Goal: Transaction & Acquisition: Purchase product/service

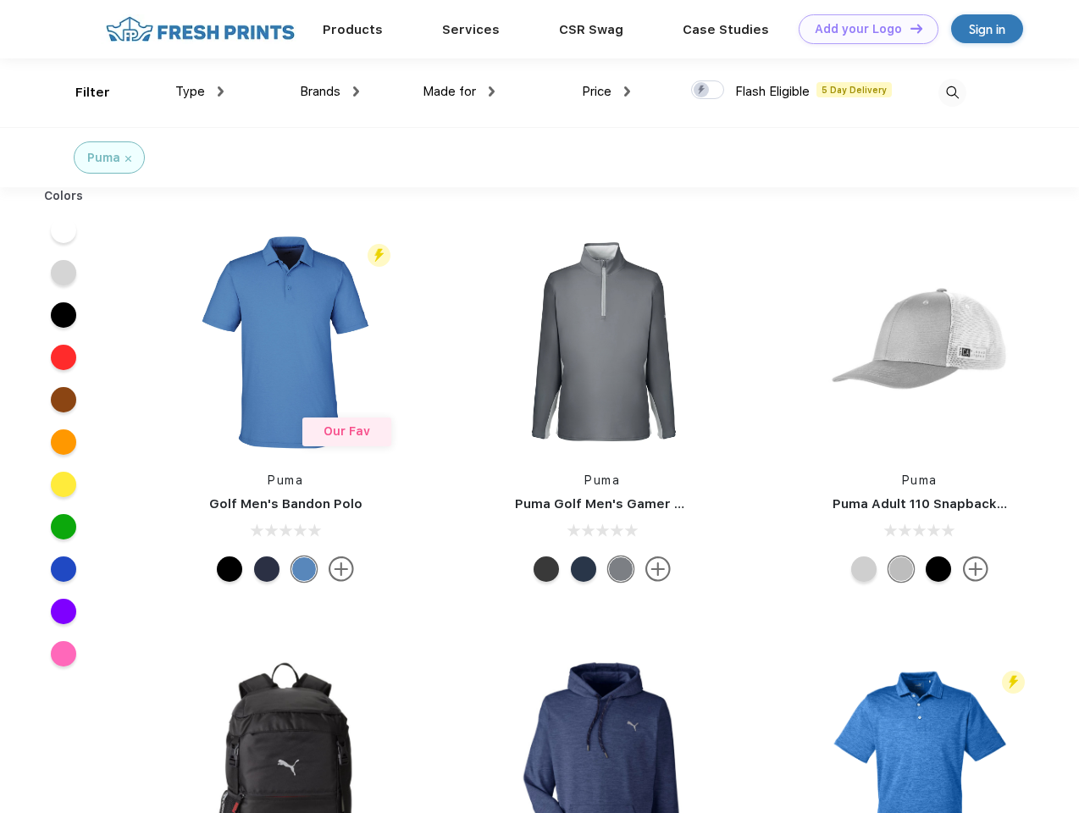
click at [862, 29] on link "Add your Logo Design Tool" at bounding box center [869, 29] width 140 height 30
click at [0, 0] on div "Design Tool" at bounding box center [0, 0] width 0 height 0
click at [909, 28] on link "Add your Logo Design Tool" at bounding box center [869, 29] width 140 height 30
click at [81, 92] on div "Filter" at bounding box center [92, 92] width 35 height 19
click at [200, 91] on span "Type" at bounding box center [190, 91] width 30 height 15
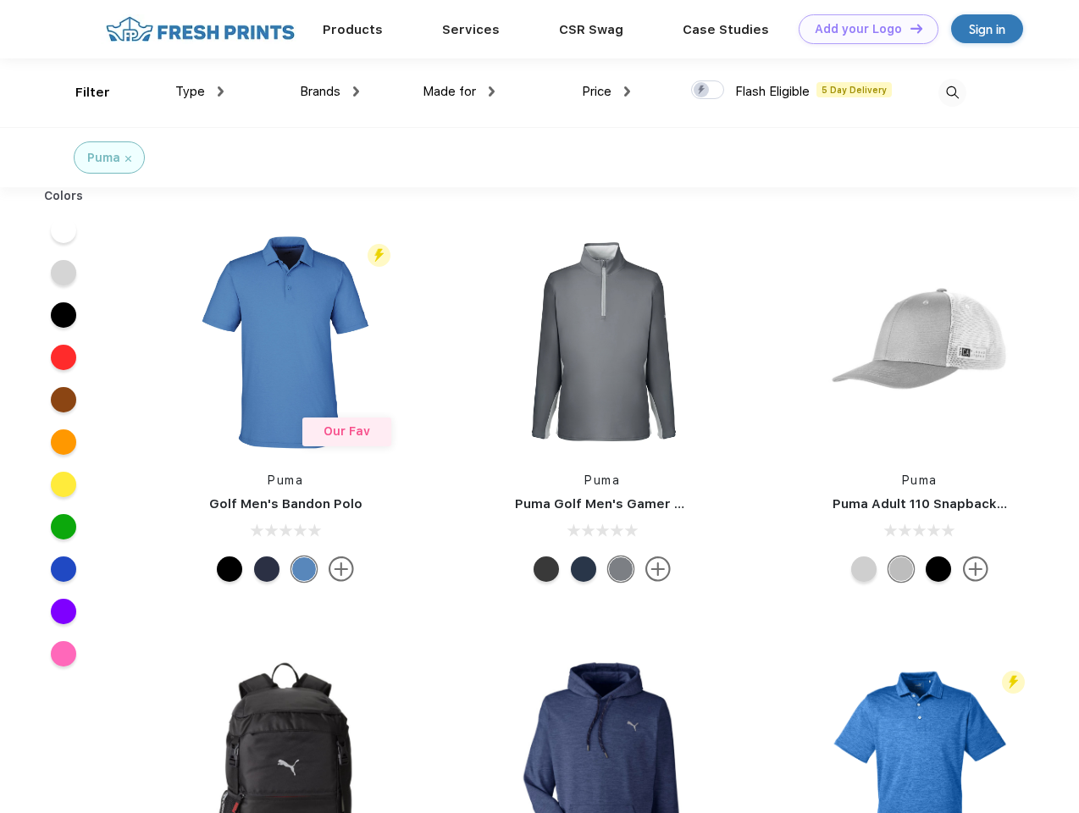
click at [330, 91] on span "Brands" at bounding box center [320, 91] width 41 height 15
click at [459, 91] on span "Made for" at bounding box center [449, 91] width 53 height 15
click at [606, 91] on span "Price" at bounding box center [597, 91] width 30 height 15
click at [708, 91] on div at bounding box center [707, 89] width 33 height 19
click at [702, 91] on input "checkbox" at bounding box center [696, 85] width 11 height 11
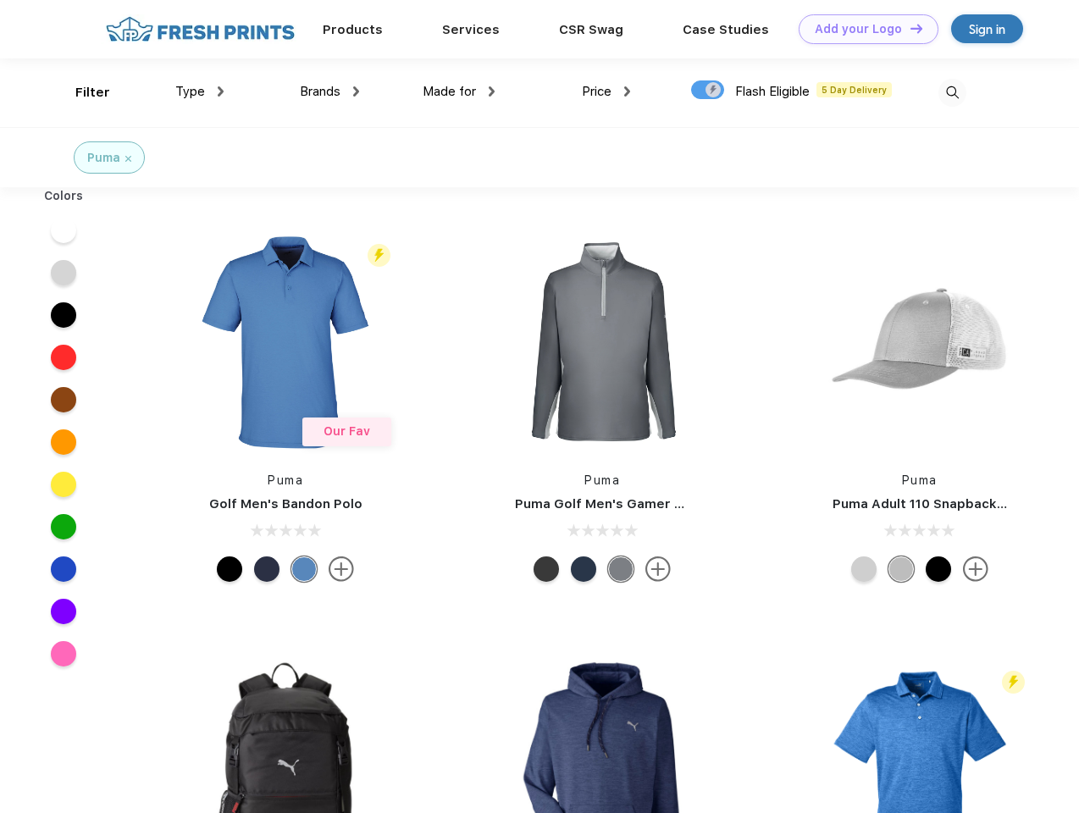
click at [952, 92] on img at bounding box center [953, 93] width 28 height 28
